Goal: Entertainment & Leisure: Consume media (video, audio)

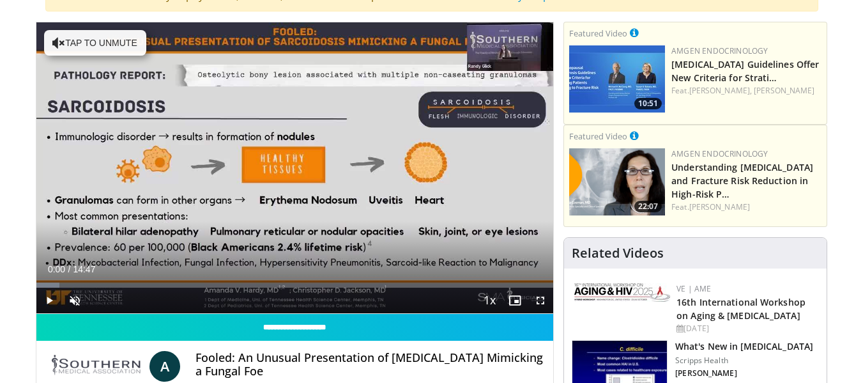
scroll to position [185, 0]
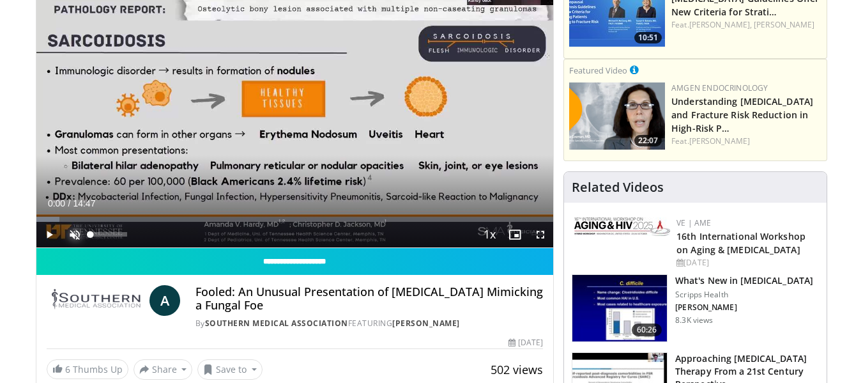
click at [79, 236] on span "Video Player" at bounding box center [75, 235] width 26 height 26
click at [48, 231] on span "Video Player" at bounding box center [49, 235] width 26 height 26
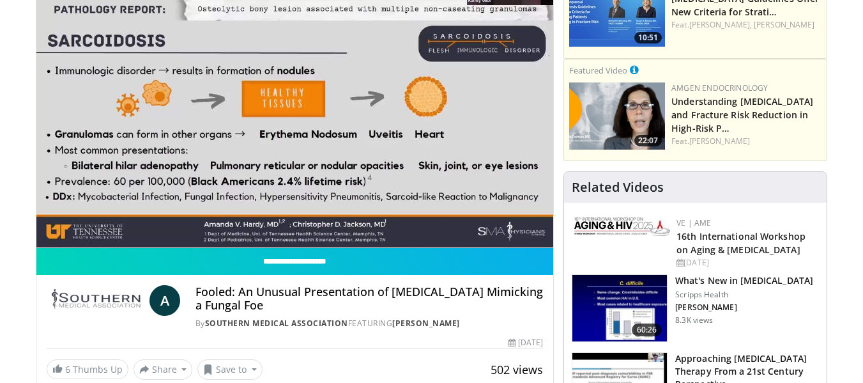
drag, startPoint x: 852, startPoint y: 55, endPoint x: 854, endPoint y: 26, distance: 29.4
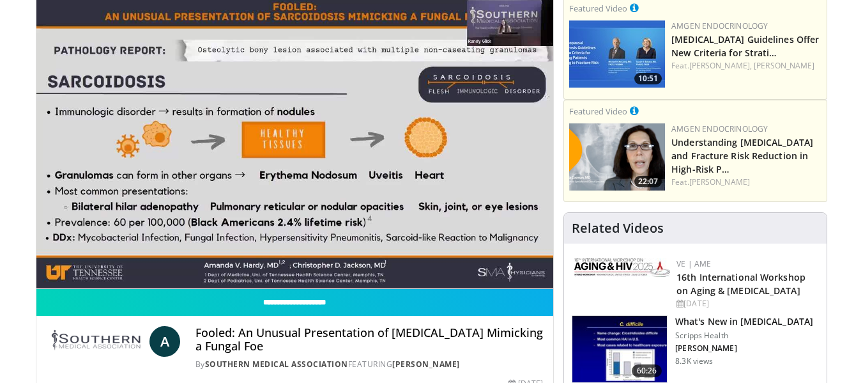
scroll to position [148, 0]
